Goal: Information Seeking & Learning: Learn about a topic

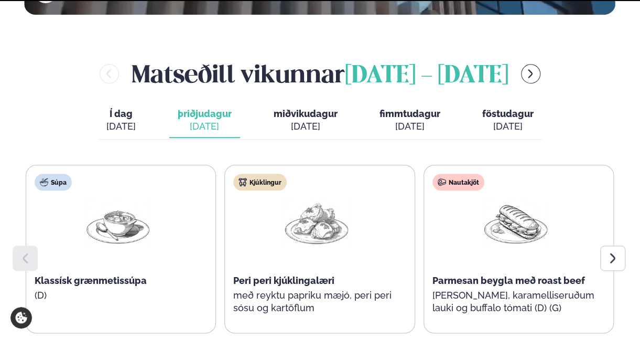
click at [304, 120] on div "[DATE]" at bounding box center [306, 126] width 64 height 13
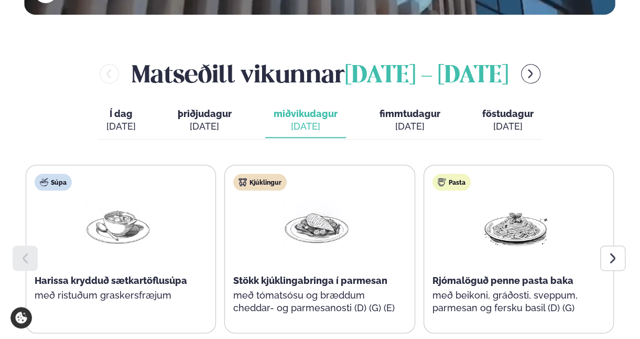
click at [615, 252] on icon at bounding box center [613, 258] width 13 height 13
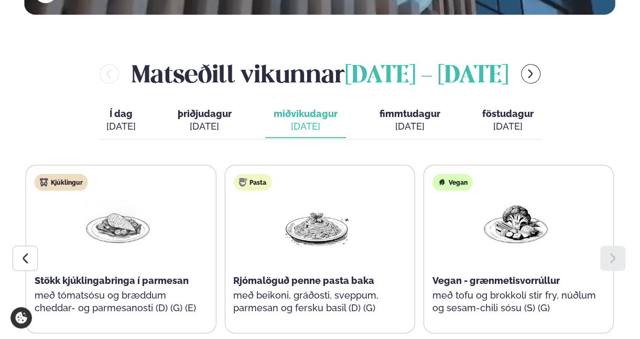
click at [389, 108] on span "fimmtudagur" at bounding box center [410, 113] width 61 height 11
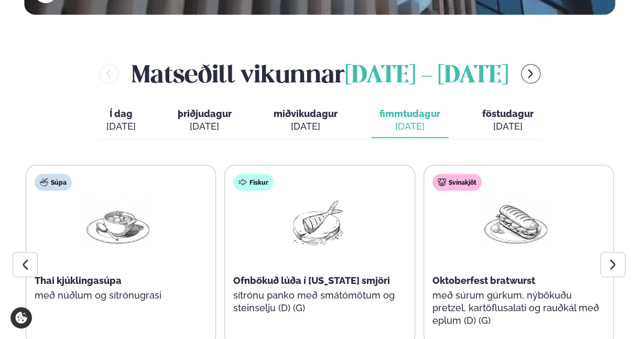
click at [619, 258] on icon at bounding box center [613, 264] width 13 height 13
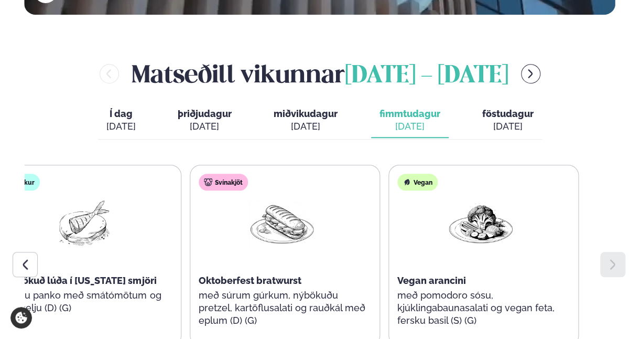
click at [244, 289] on p "með súrum gúrkum, nýbökuðu pretzel, kartöflusalati og rauðkál með eplum (D) (G)" at bounding box center [282, 308] width 167 height 38
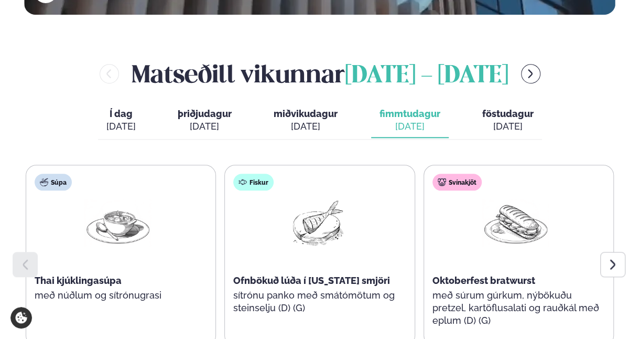
click at [616, 258] on icon at bounding box center [613, 264] width 13 height 13
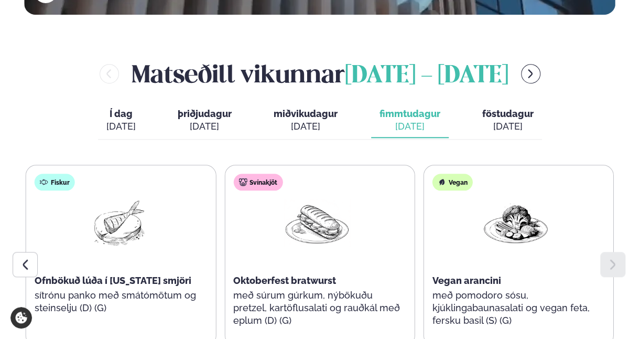
click at [615, 258] on icon at bounding box center [613, 264] width 13 height 13
click at [506, 120] on div "[DATE]" at bounding box center [507, 126] width 51 height 13
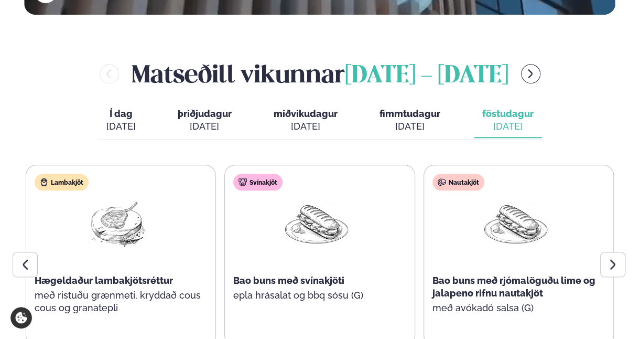
click at [412, 120] on div "[DATE]" at bounding box center [410, 126] width 61 height 13
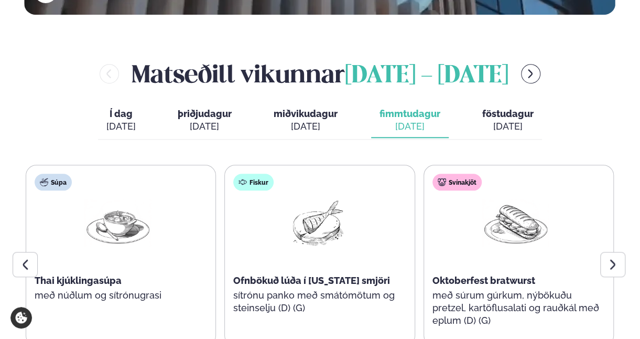
click at [618, 258] on icon at bounding box center [613, 264] width 13 height 13
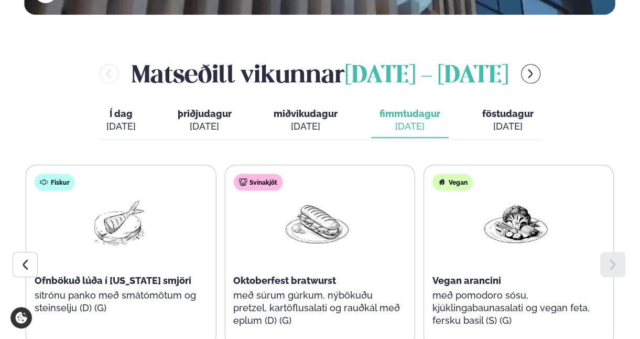
click at [618, 258] on icon at bounding box center [613, 264] width 13 height 13
